Goal: Find specific page/section: Find specific page/section

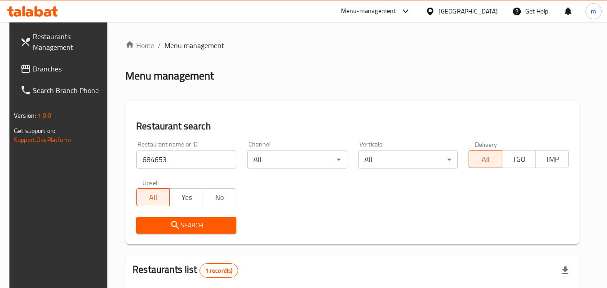
scroll to position [113, 0]
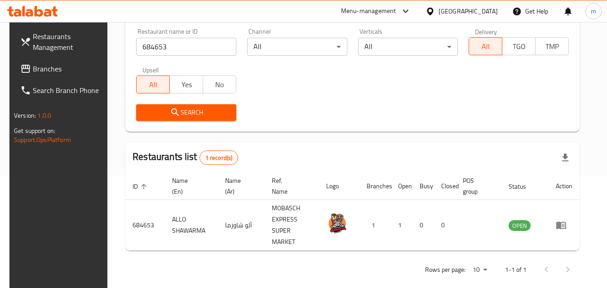
click at [475, 10] on div "[GEOGRAPHIC_DATA]" at bounding box center [468, 11] width 59 height 10
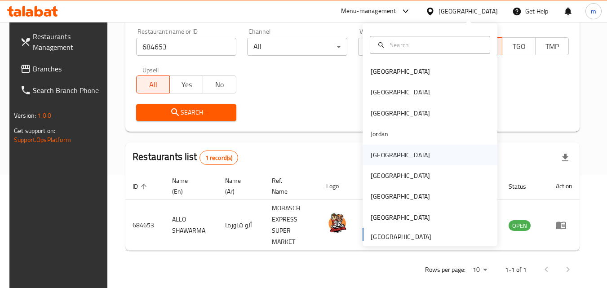
click at [364, 158] on div "[GEOGRAPHIC_DATA]" at bounding box center [401, 155] width 74 height 21
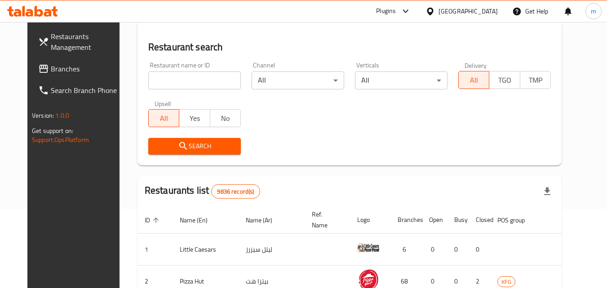
scroll to position [113, 0]
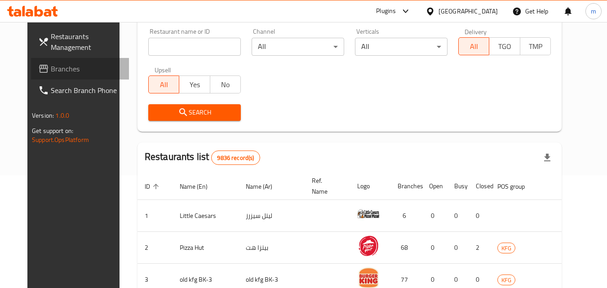
click at [51, 63] on span "Branches" at bounding box center [86, 68] width 71 height 11
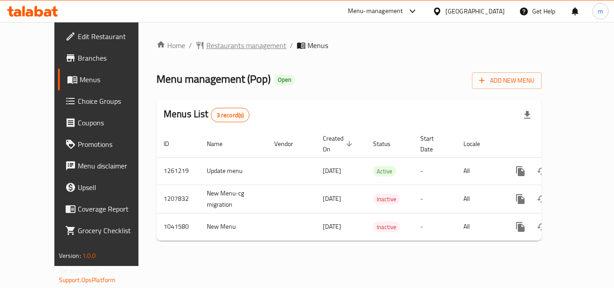
click at [240, 46] on span "Restaurants management" at bounding box center [246, 45] width 80 height 11
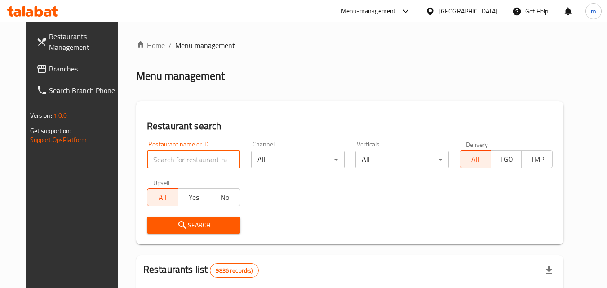
click at [168, 156] on input "search" at bounding box center [193, 160] width 93 height 18
paste input "662140"
type input "662140"
click button "Search" at bounding box center [193, 225] width 93 height 17
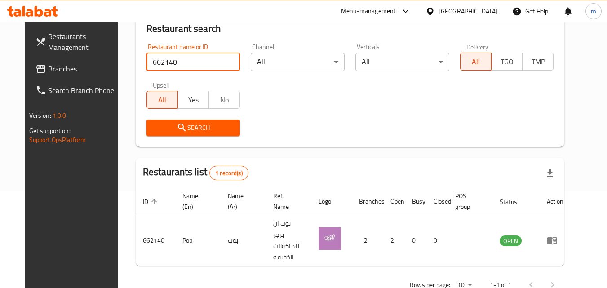
scroll to position [105, 0]
